Goal: Task Accomplishment & Management: Use online tool/utility

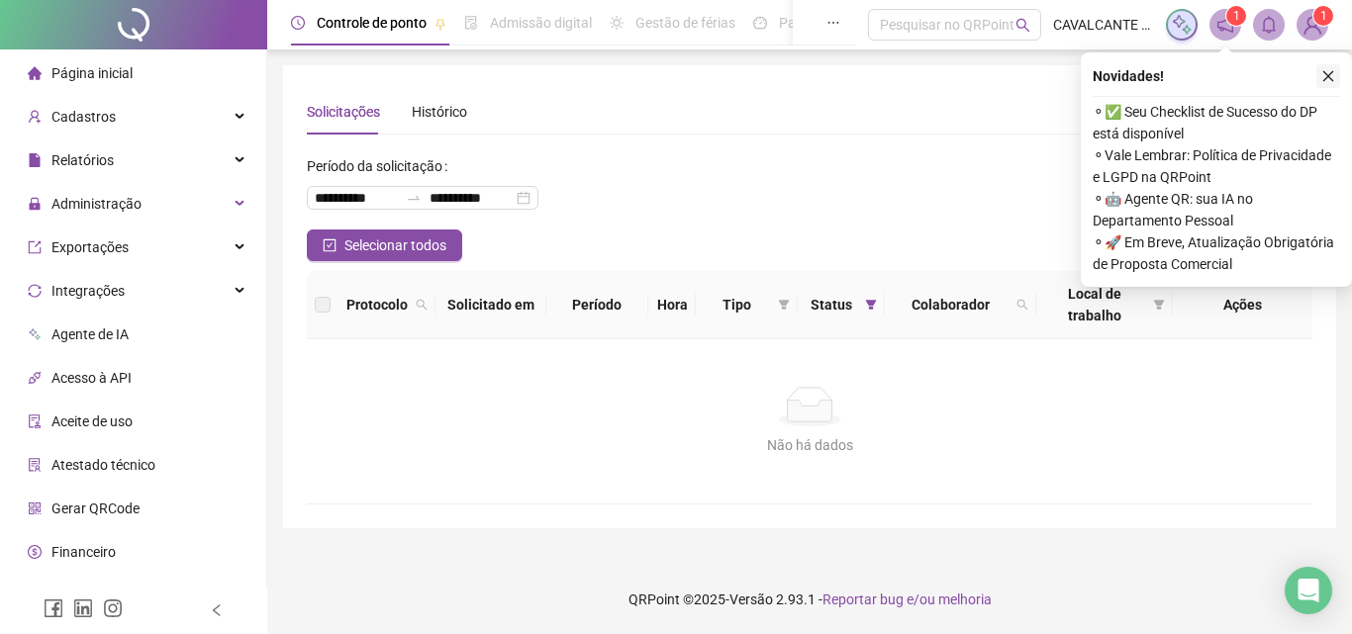
click at [1324, 73] on icon "close" at bounding box center [1328, 76] width 14 height 14
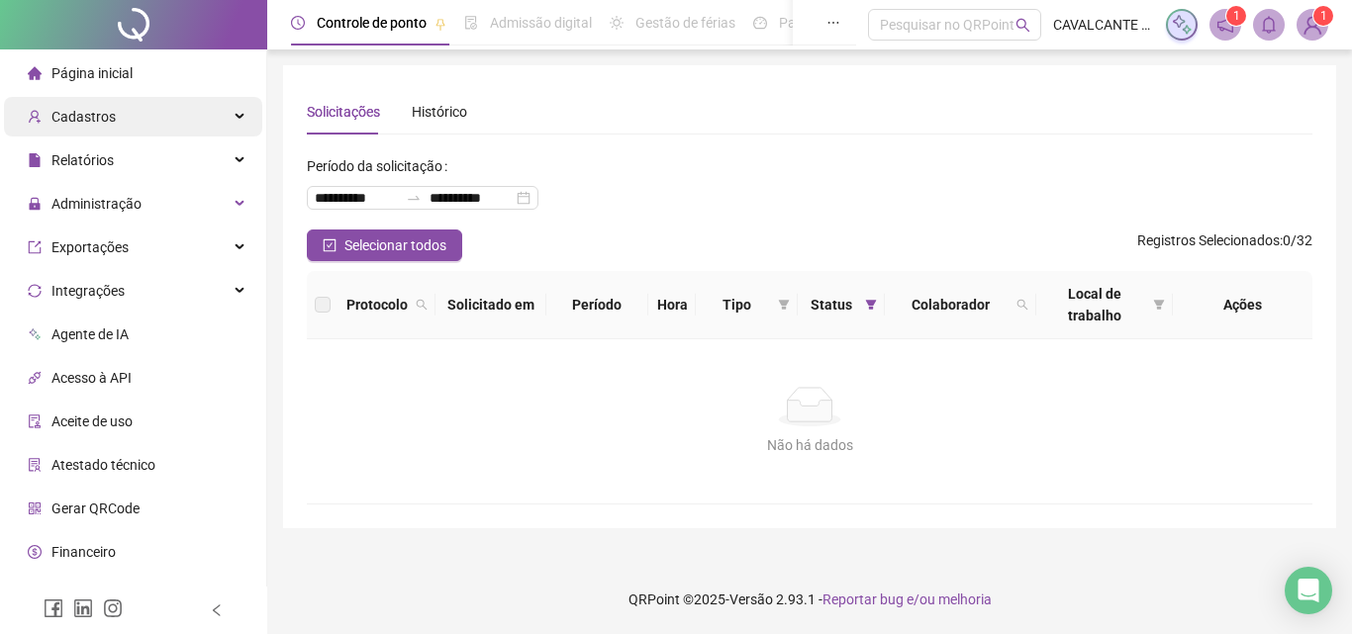
click at [116, 111] on div "Cadastros" at bounding box center [133, 117] width 258 height 40
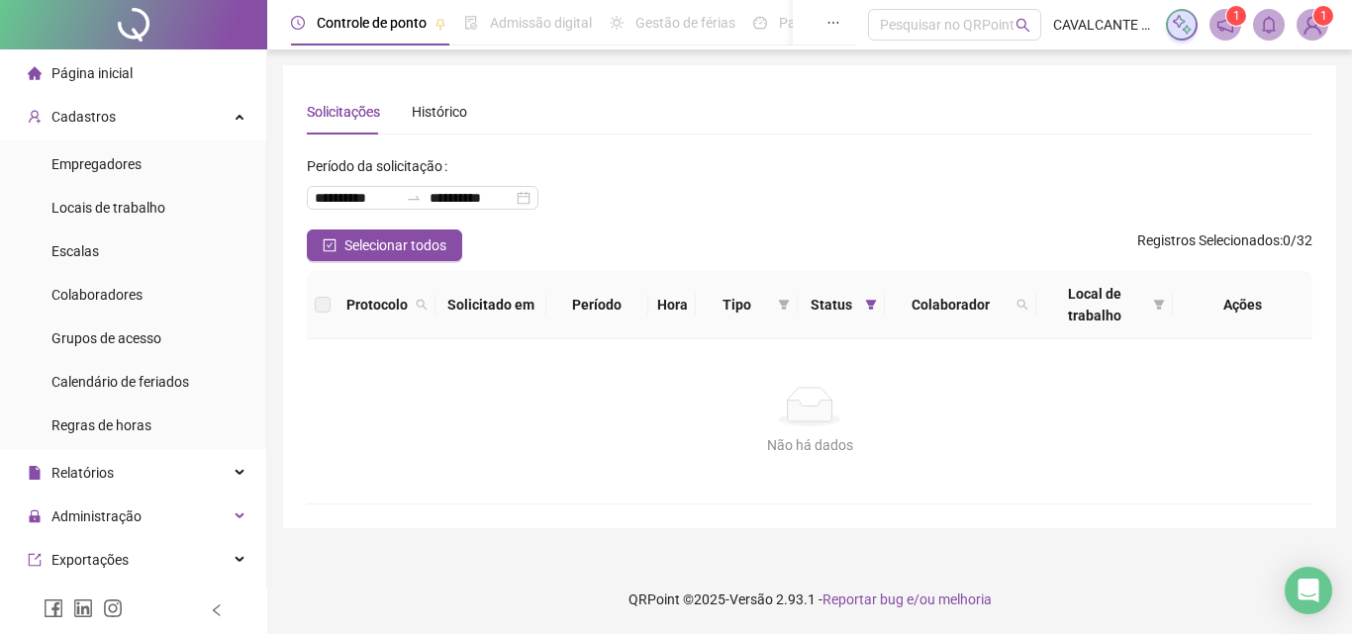
click at [1310, 40] on span at bounding box center [1312, 25] width 32 height 32
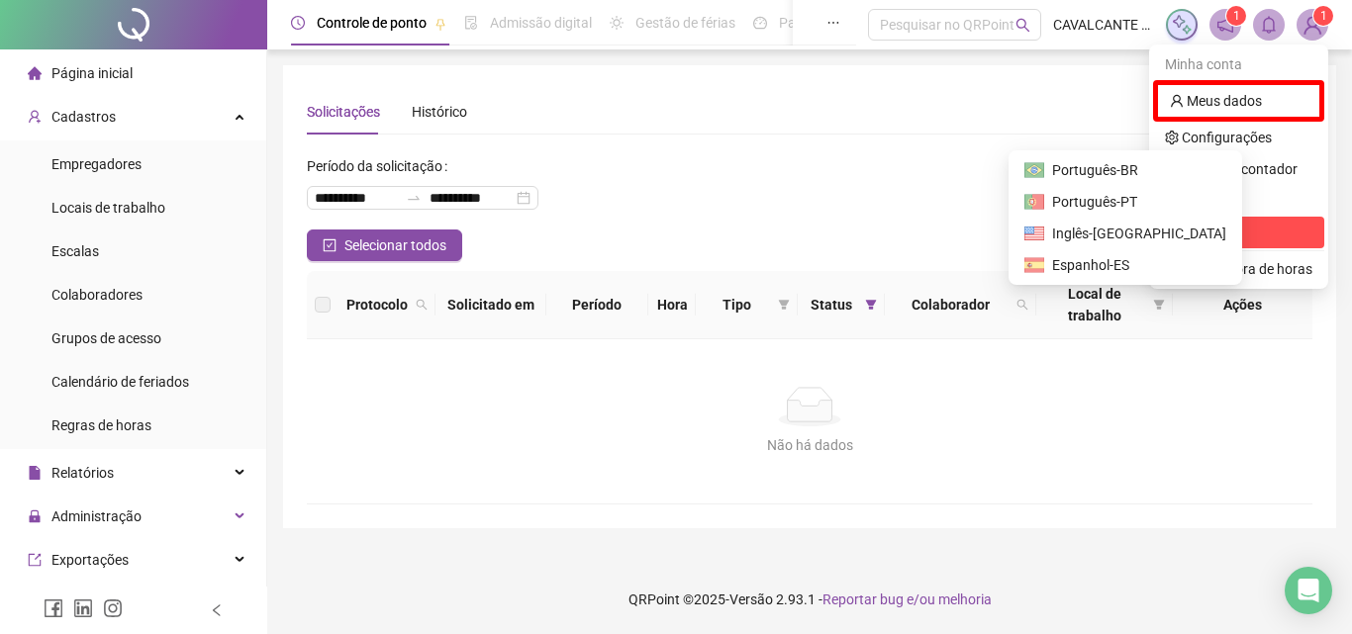
click at [1196, 242] on span "Sair" at bounding box center [1238, 233] width 147 height 22
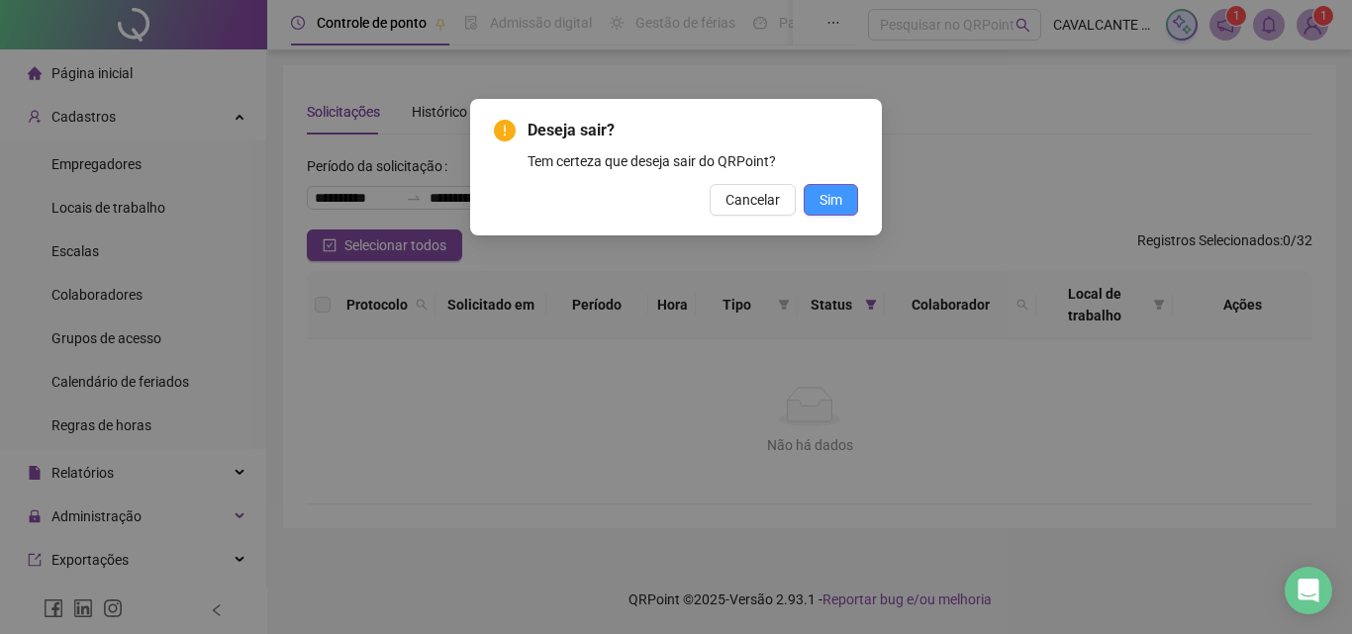
click at [833, 201] on span "Sim" at bounding box center [830, 200] width 23 height 22
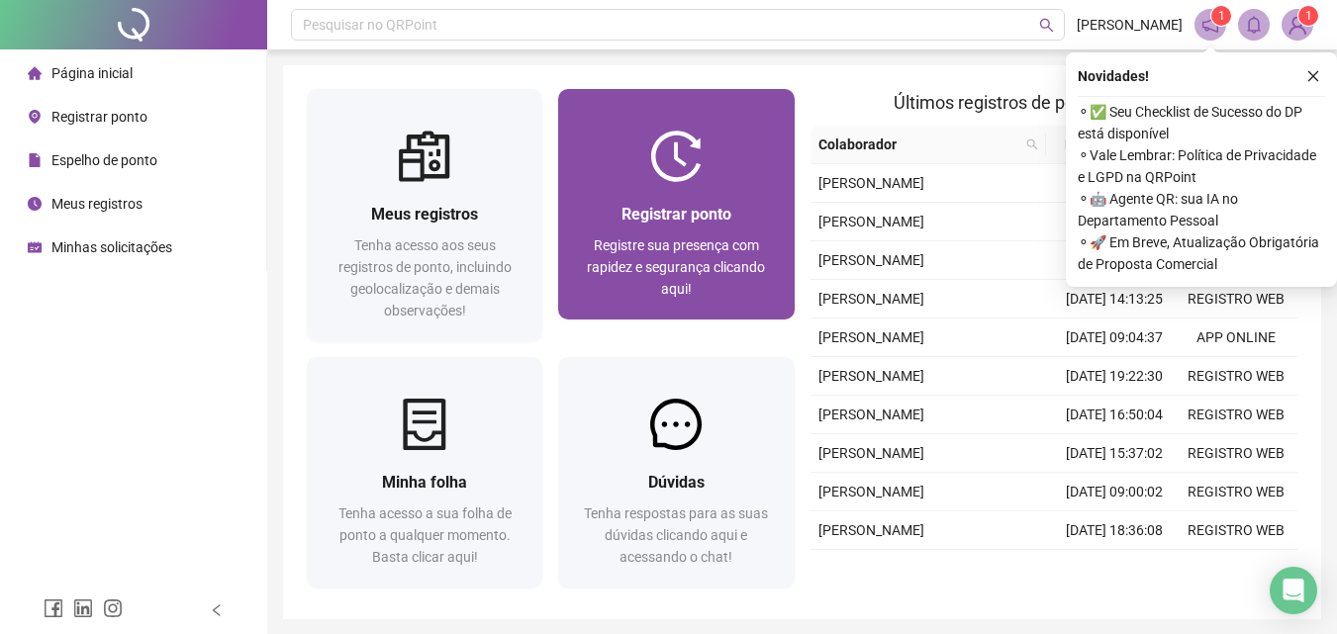
click at [704, 219] on span "Registrar ponto" at bounding box center [676, 214] width 110 height 19
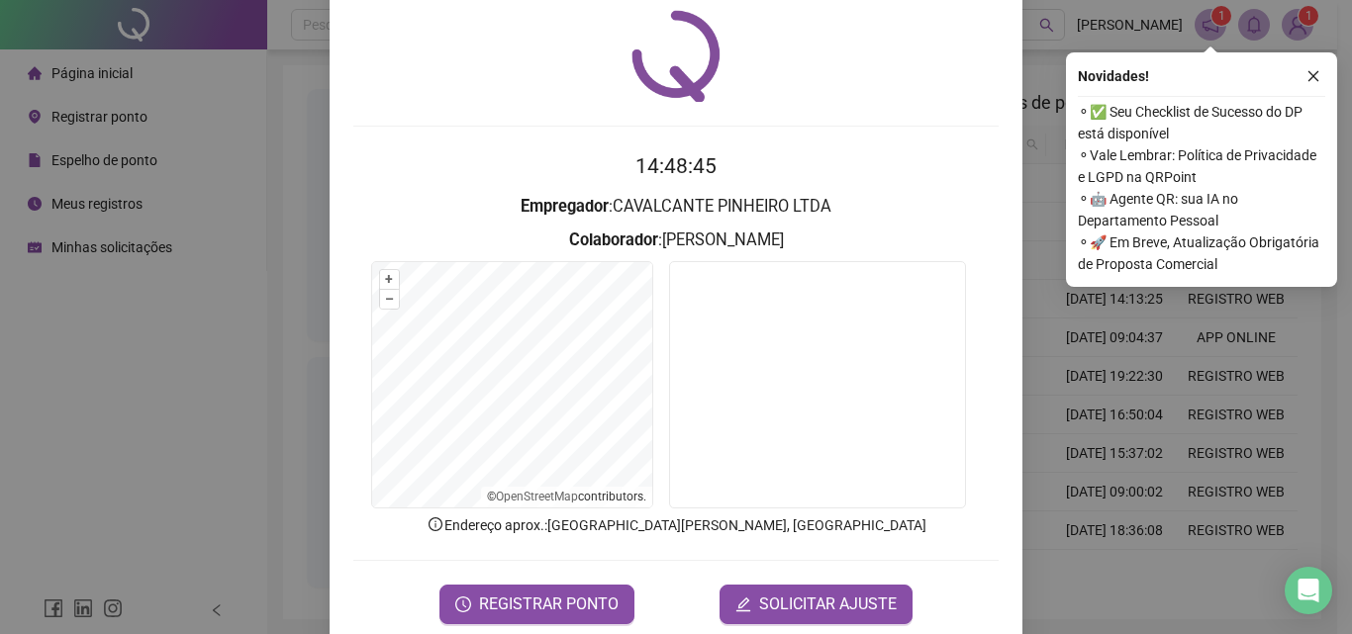
scroll to position [95, 0]
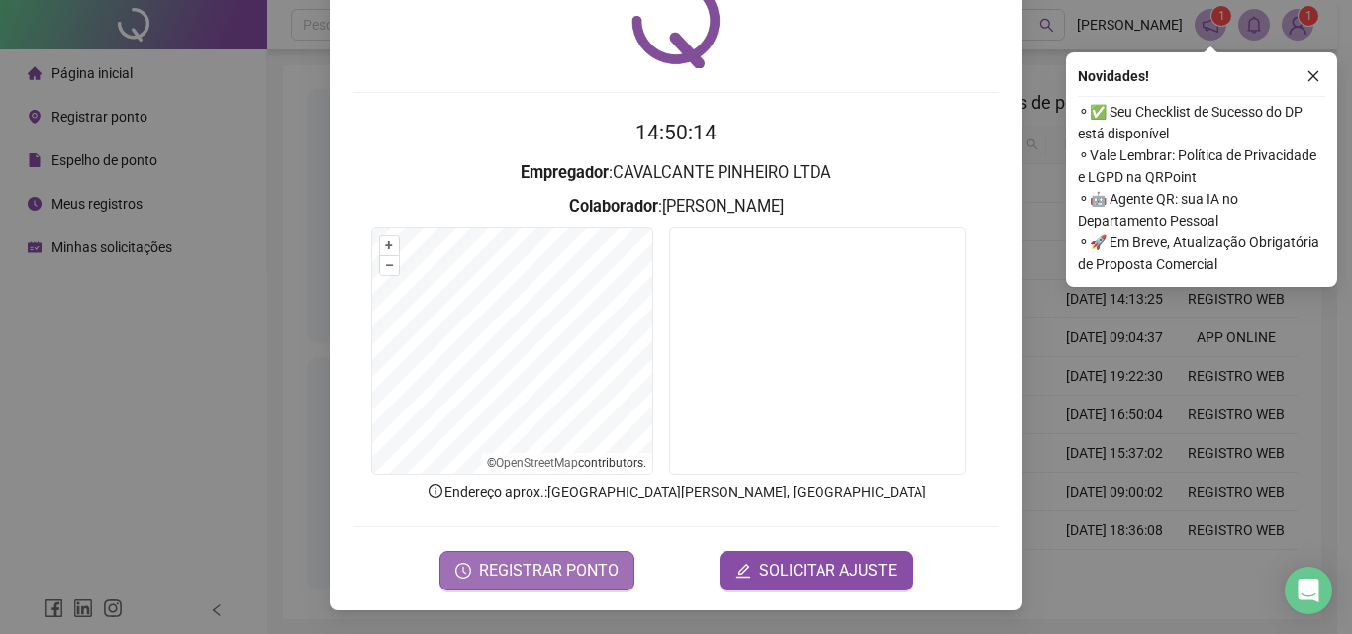
click at [527, 563] on span "REGISTRAR PONTO" at bounding box center [549, 571] width 140 height 24
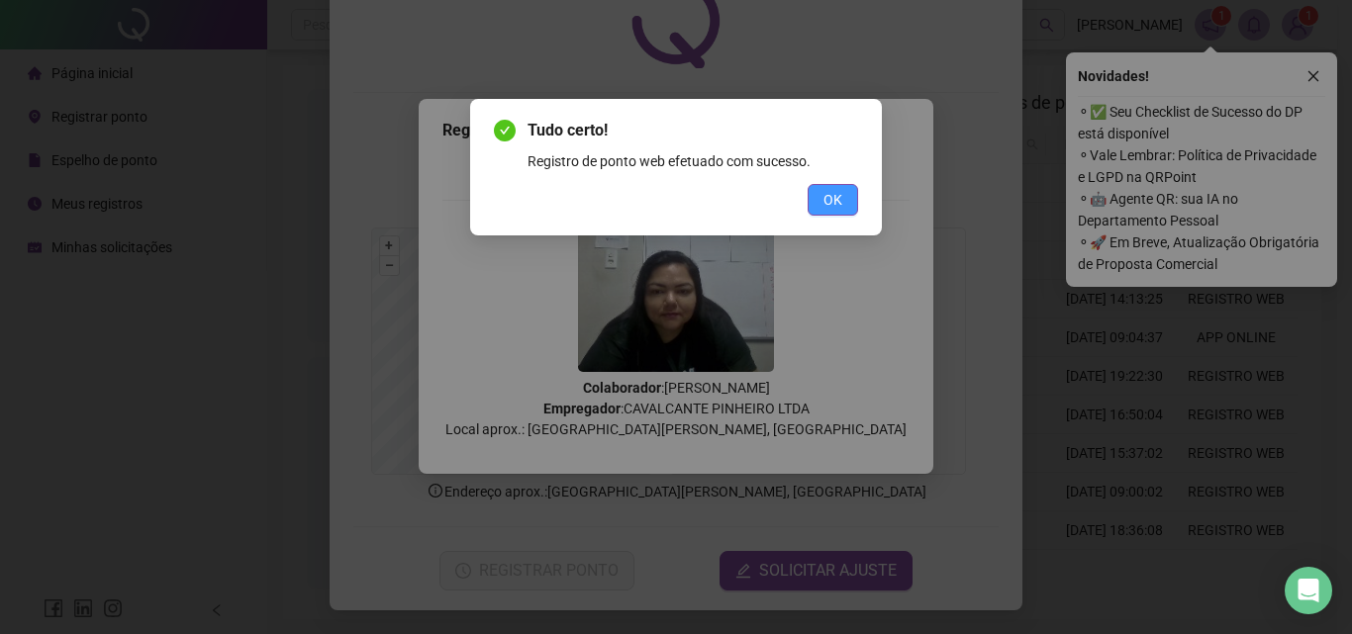
click at [842, 204] on button "OK" at bounding box center [832, 200] width 50 height 32
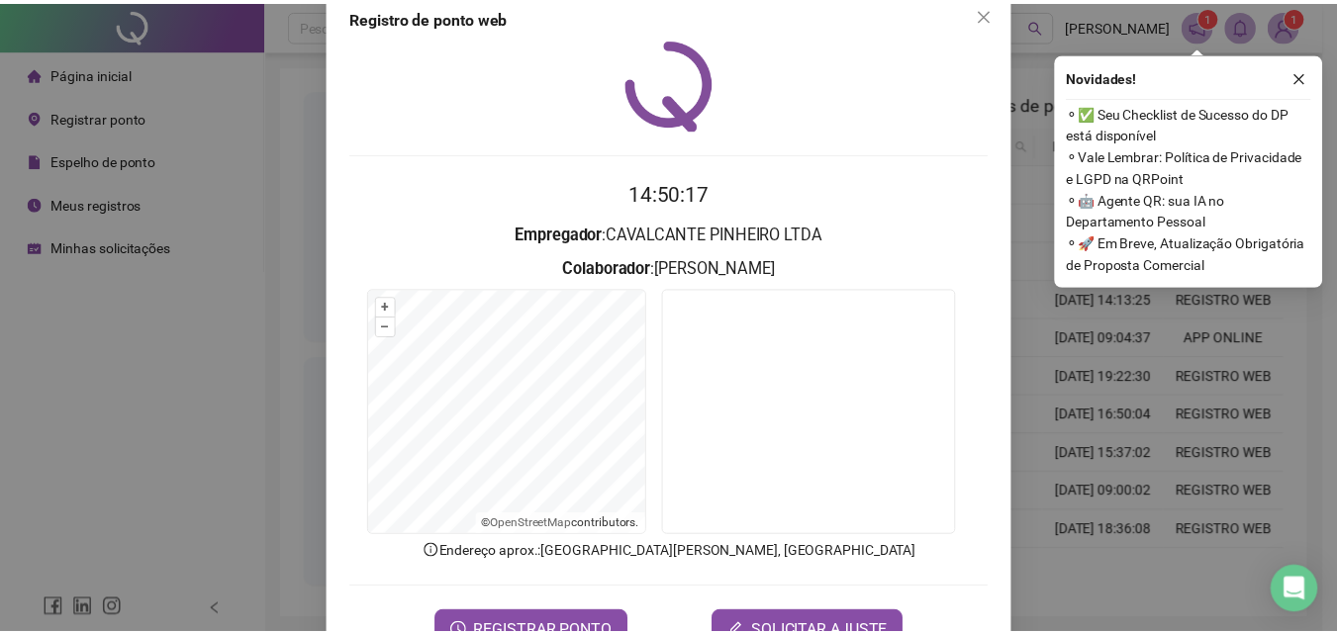
scroll to position [0, 0]
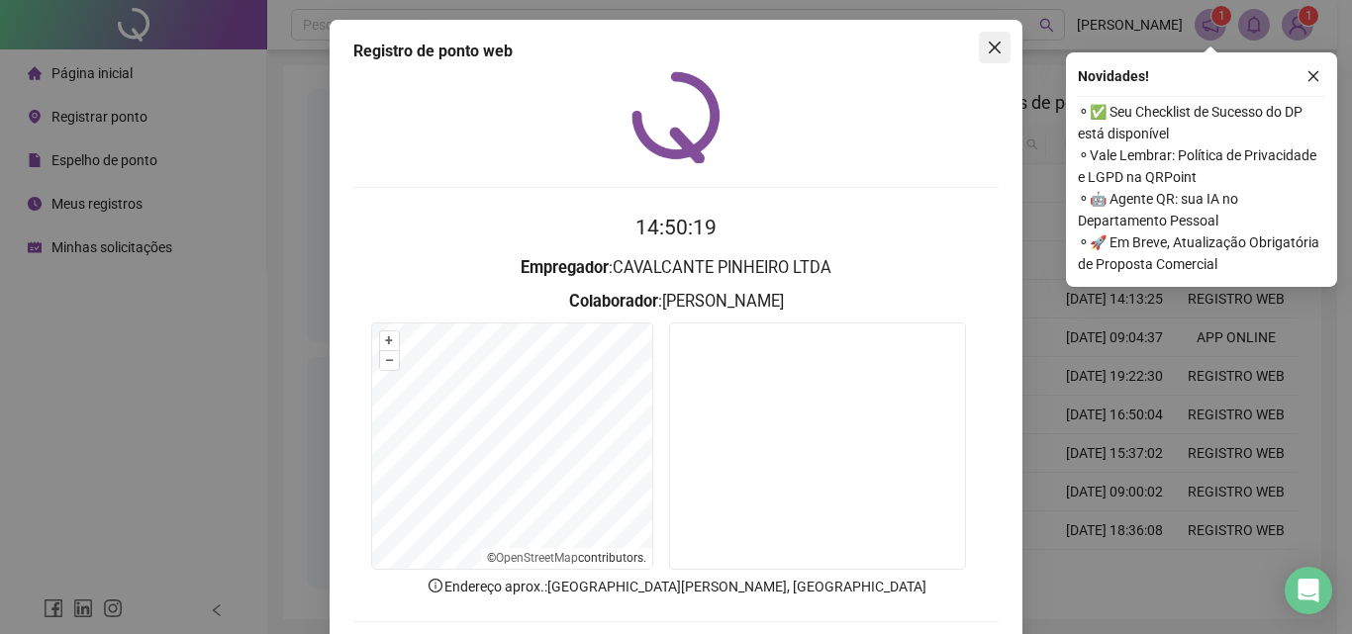
click at [994, 42] on icon "close" at bounding box center [994, 48] width 16 height 16
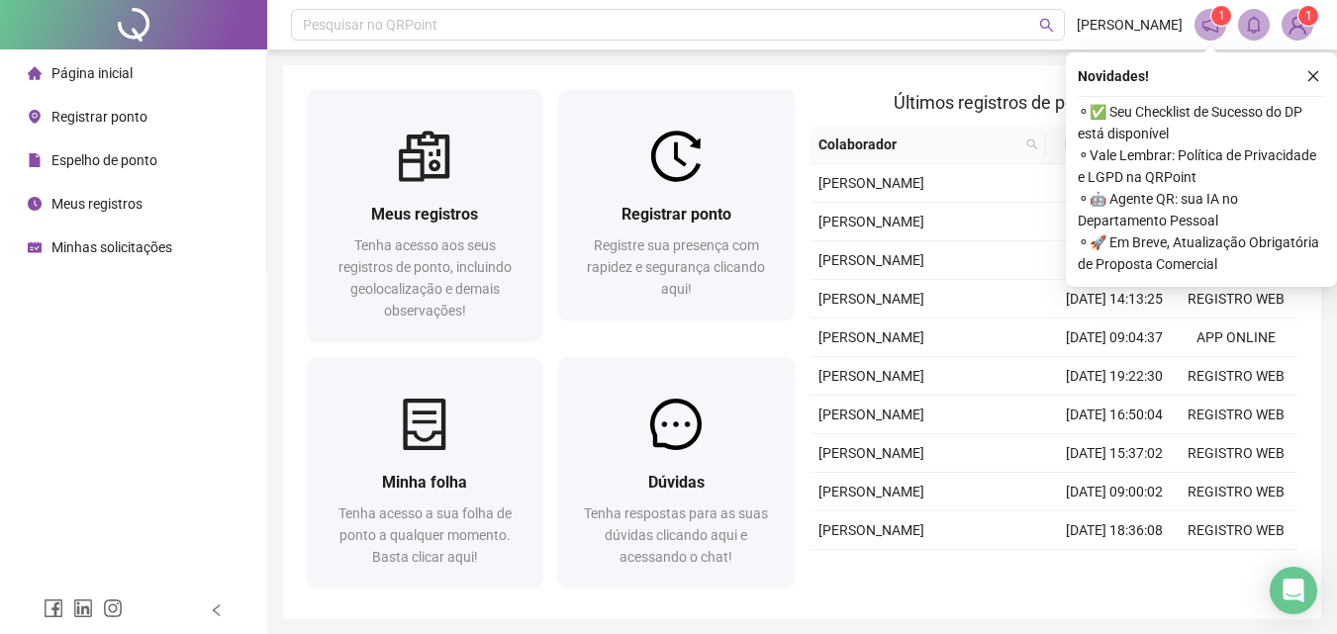
click at [1309, 78] on icon "close" at bounding box center [1313, 76] width 14 height 14
click at [1310, 73] on icon "close" at bounding box center [1313, 76] width 14 height 14
